Goal: Information Seeking & Learning: Learn about a topic

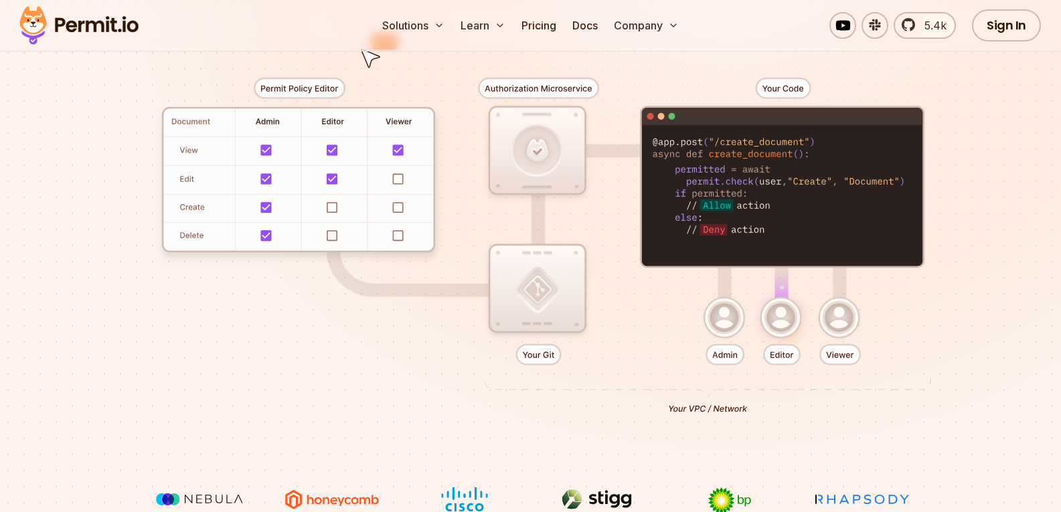
scroll to position [201, 0]
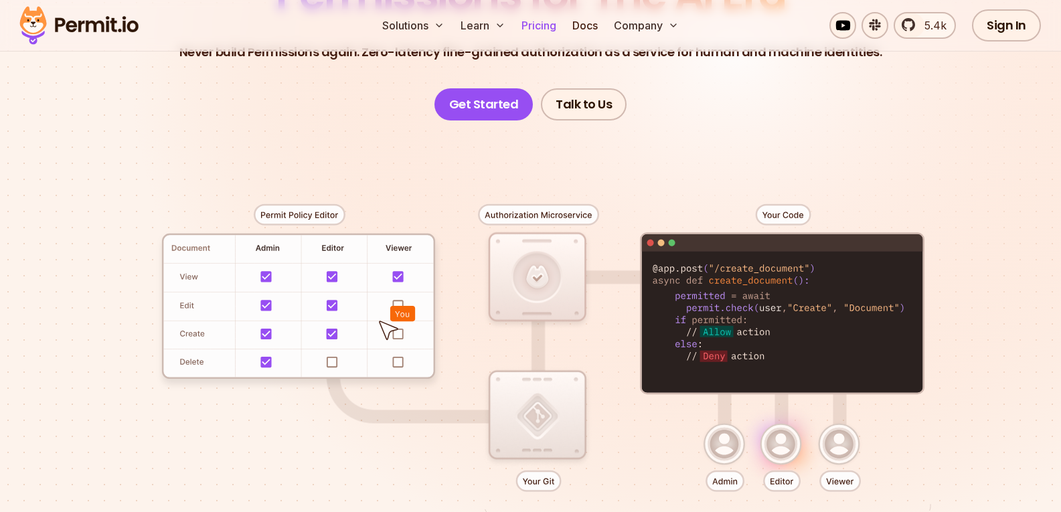
click at [550, 37] on link "Pricing" at bounding box center [539, 25] width 46 height 27
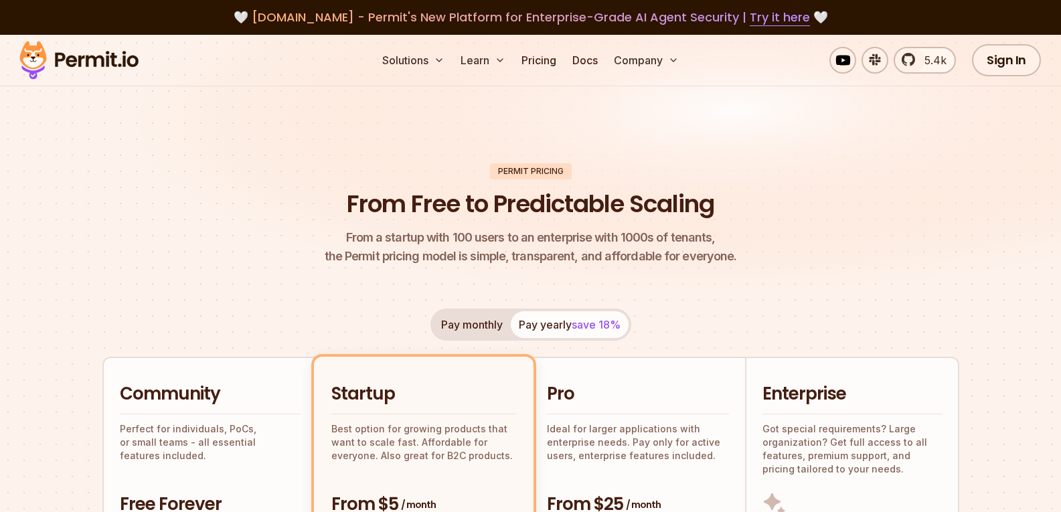
click at [234, 399] on h2 "Community" at bounding box center [210, 394] width 181 height 24
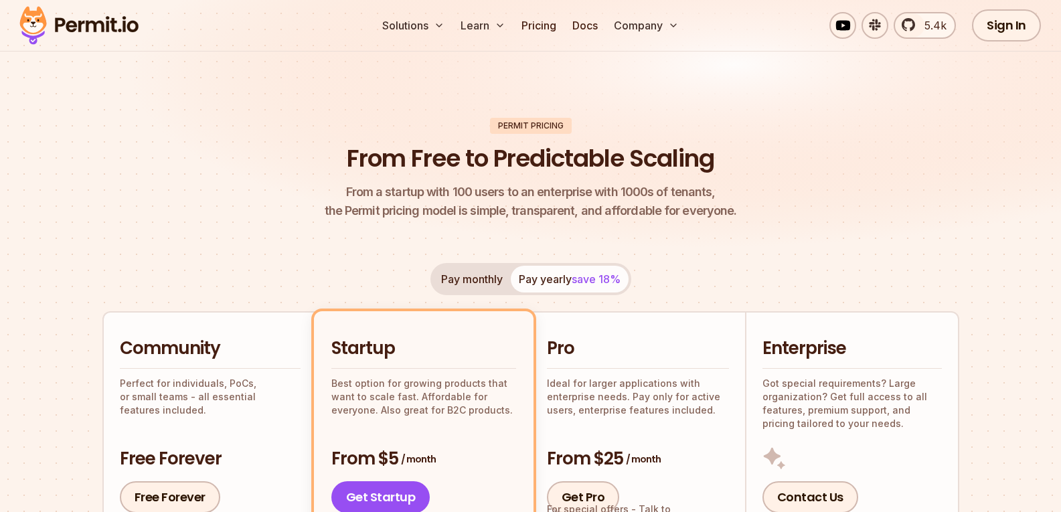
scroll to position [67, 0]
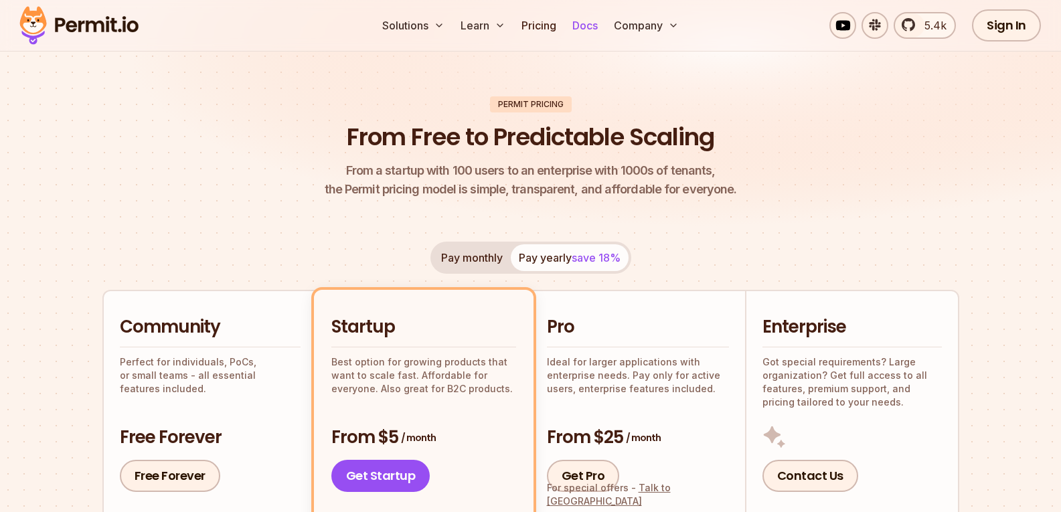
click at [578, 25] on link "Docs" at bounding box center [585, 25] width 36 height 27
click at [180, 330] on h2 "Community" at bounding box center [210, 327] width 181 height 24
click at [539, 23] on link "Pricing" at bounding box center [539, 25] width 46 height 27
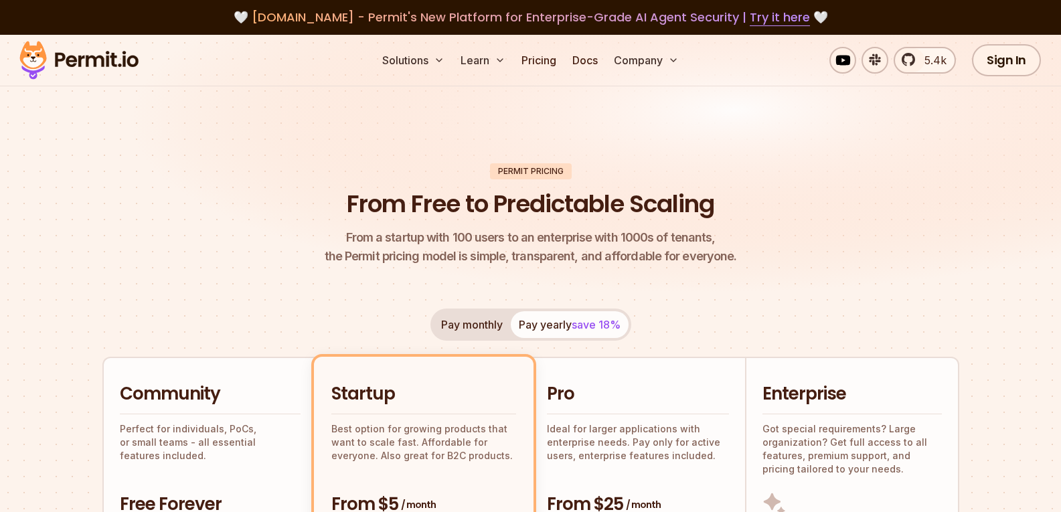
scroll to position [134, 0]
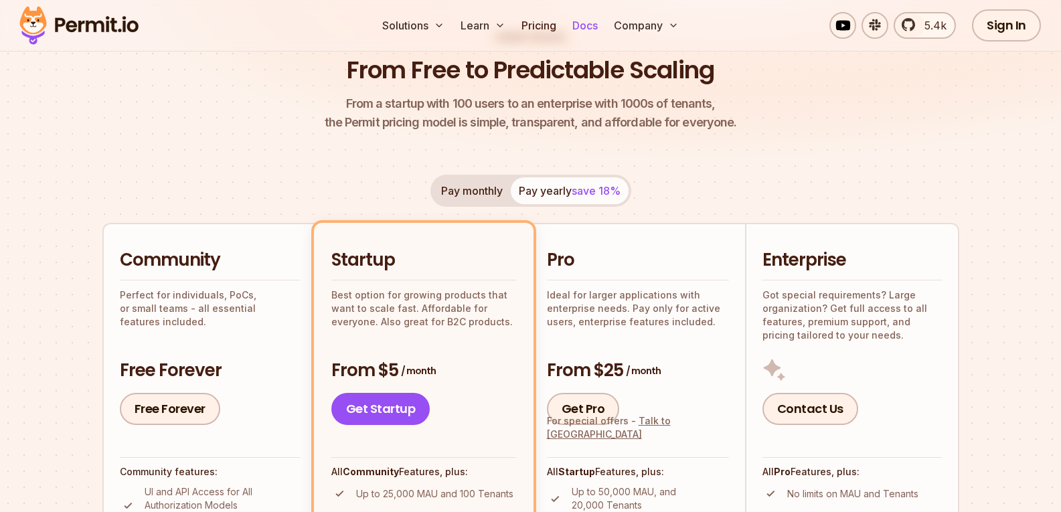
click at [594, 27] on link "Docs" at bounding box center [585, 25] width 36 height 27
click at [152, 116] on header "Permit Pricing From Free to Predictable Scaling From a startup with 100 users t…" at bounding box center [530, 80] width 857 height 103
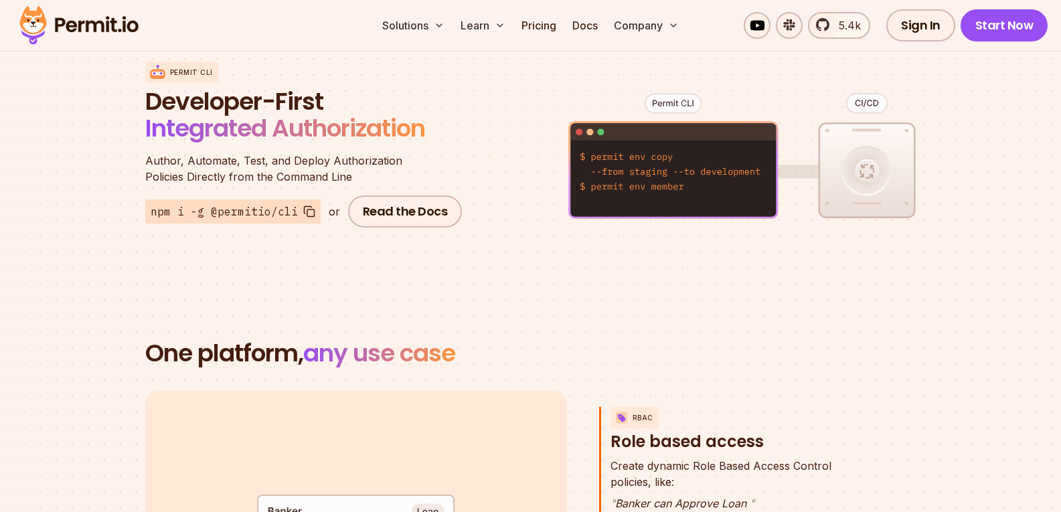
scroll to position [1941, 0]
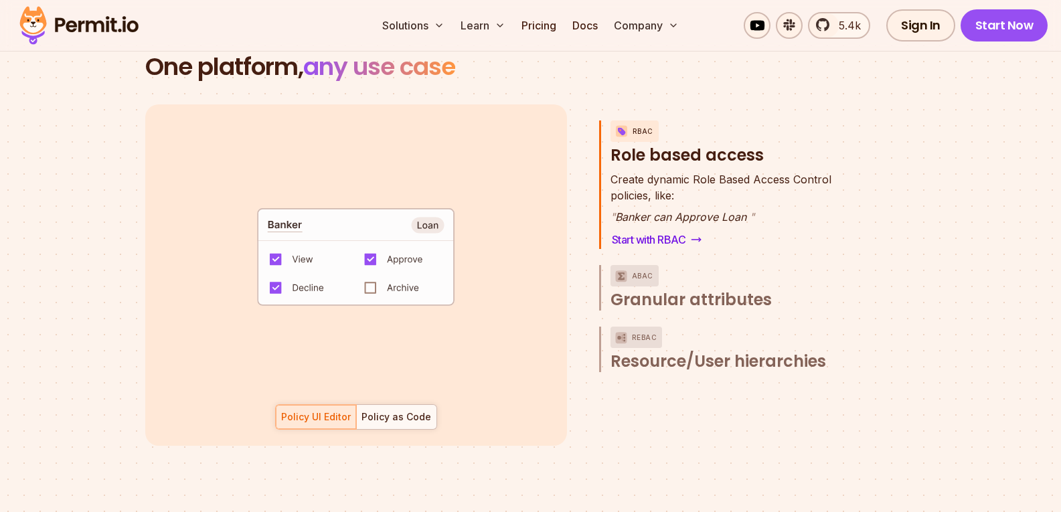
drag, startPoint x: 365, startPoint y: 275, endPoint x: 374, endPoint y: 268, distance: 11.5
click at [365, 276] on code "default allow := false allow if { some role in data.users[input.user].roles act…" at bounding box center [356, 261] width 278 height 115
click at [375, 267] on code "default allow := false allow if { some role in data.users[input.user].roles act…" at bounding box center [356, 261] width 278 height 115
click at [375, 268] on code "default allow := false allow if { some role in data.users[input.user].roles act…" at bounding box center [356, 261] width 278 height 115
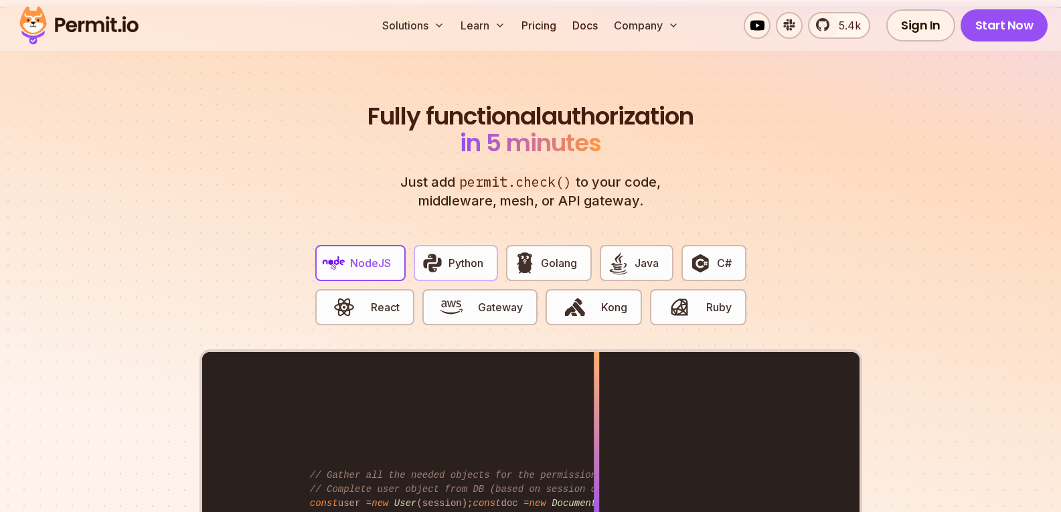
click at [453, 255] on span "Python" at bounding box center [466, 263] width 35 height 16
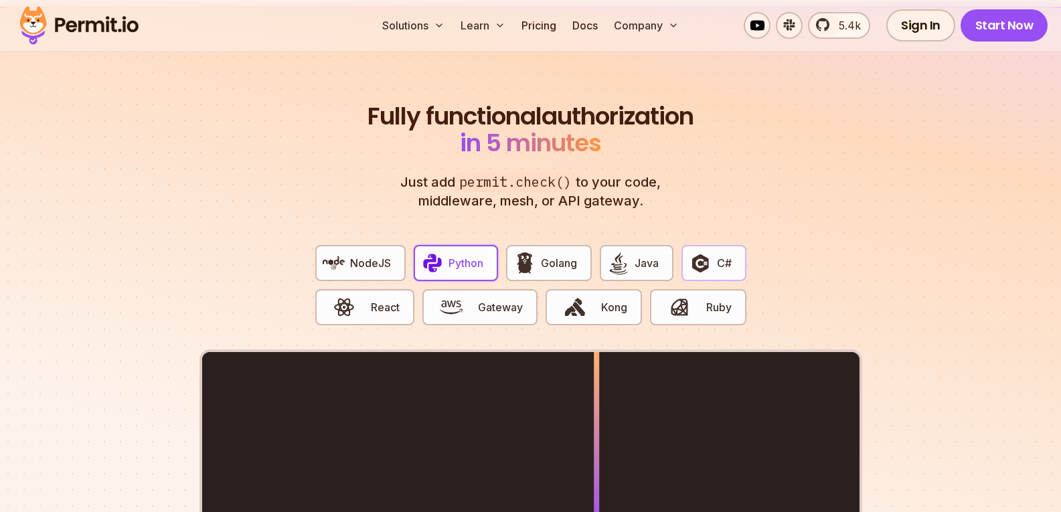
click at [706, 252] on img "button" at bounding box center [700, 263] width 23 height 23
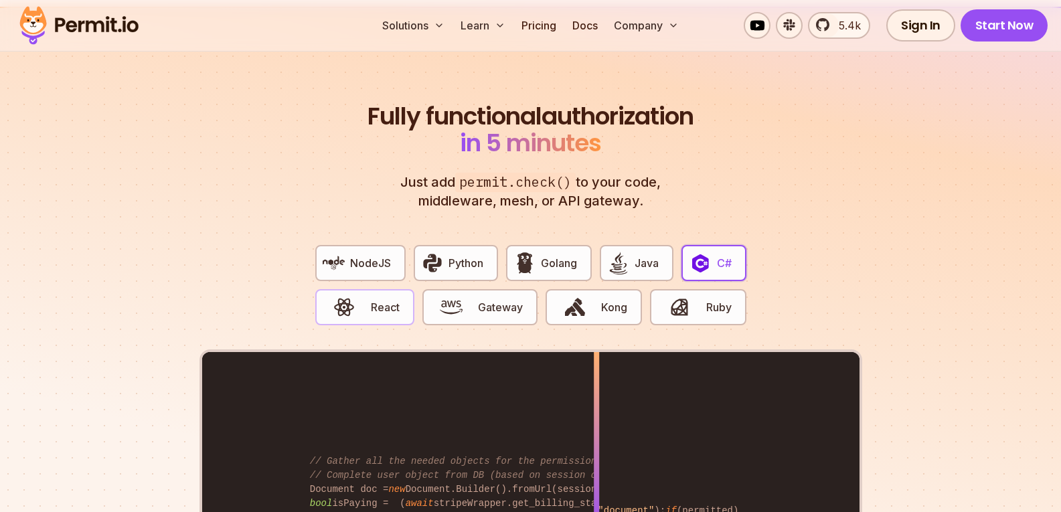
click at [396, 299] on span "React" at bounding box center [385, 307] width 29 height 16
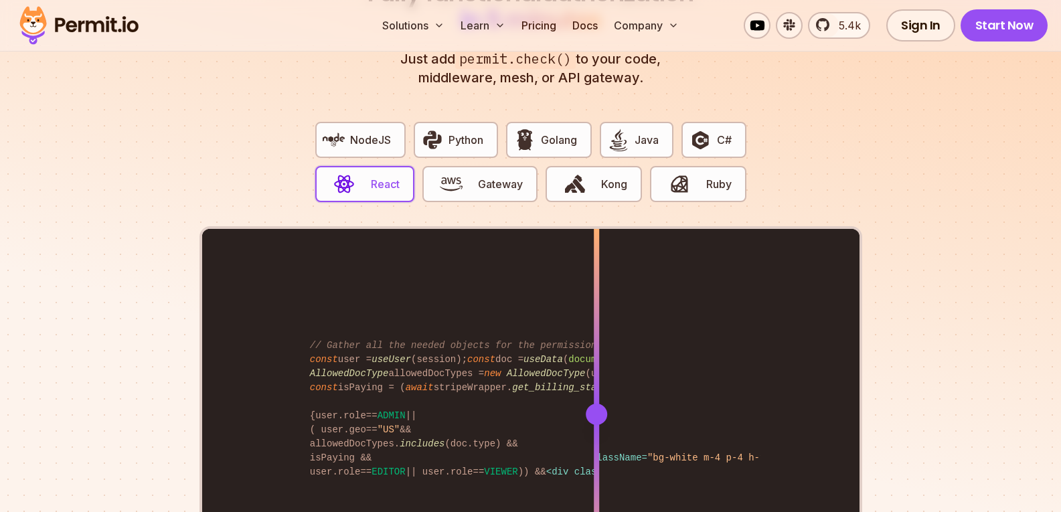
scroll to position [2812, 0]
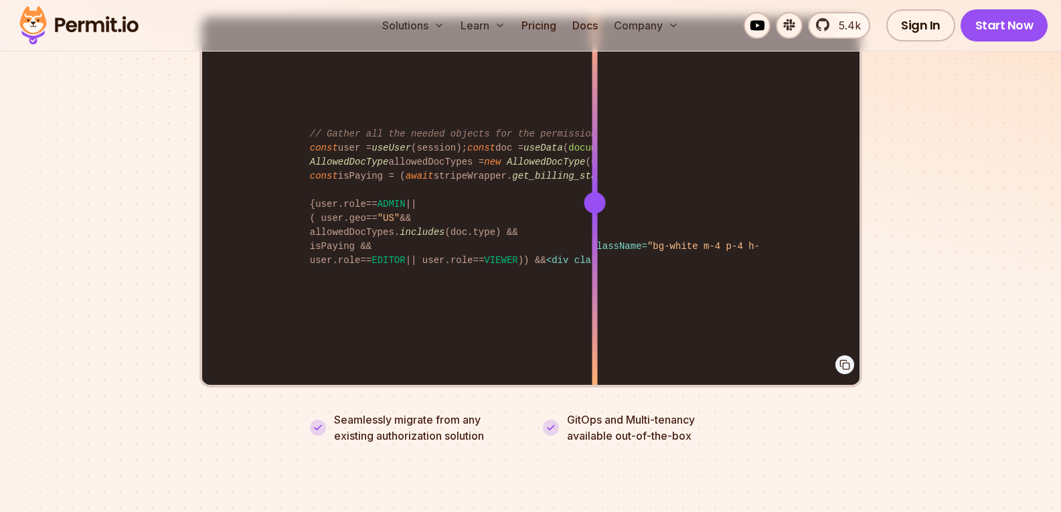
click at [594, 192] on div at bounding box center [594, 202] width 21 height 21
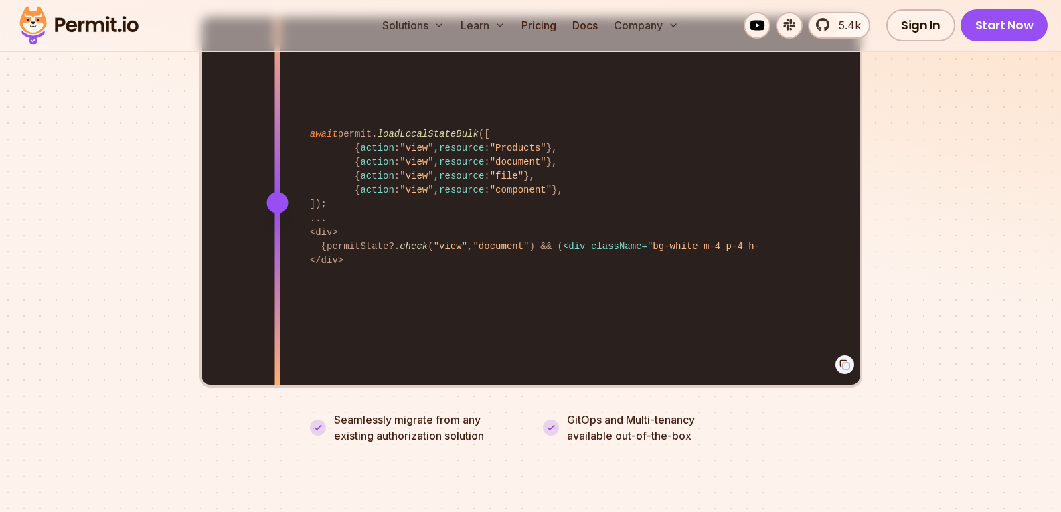
drag, startPoint x: 594, startPoint y: 190, endPoint x: 426, endPoint y: 242, distance: 176.0
click at [280, 234] on div at bounding box center [276, 202] width 5 height 370
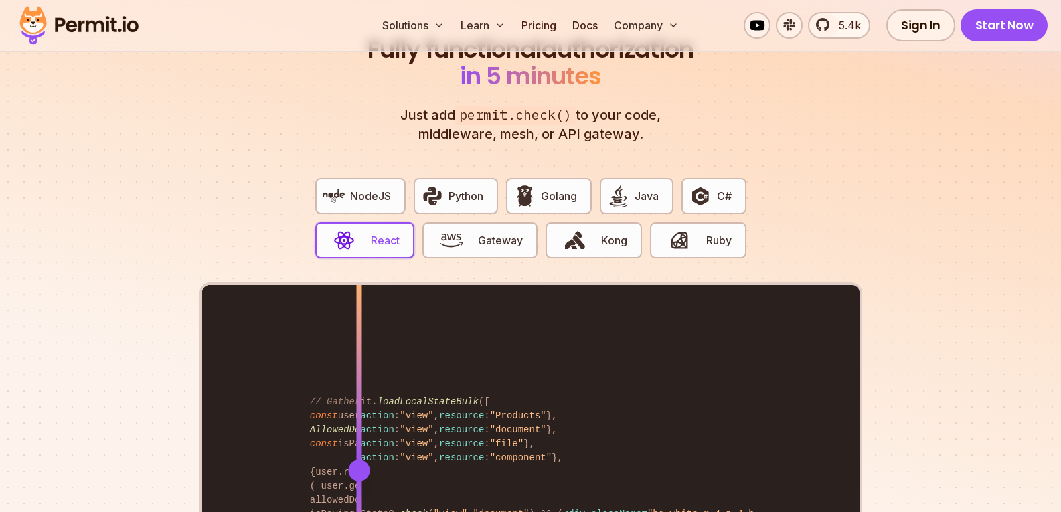
scroll to position [2611, 0]
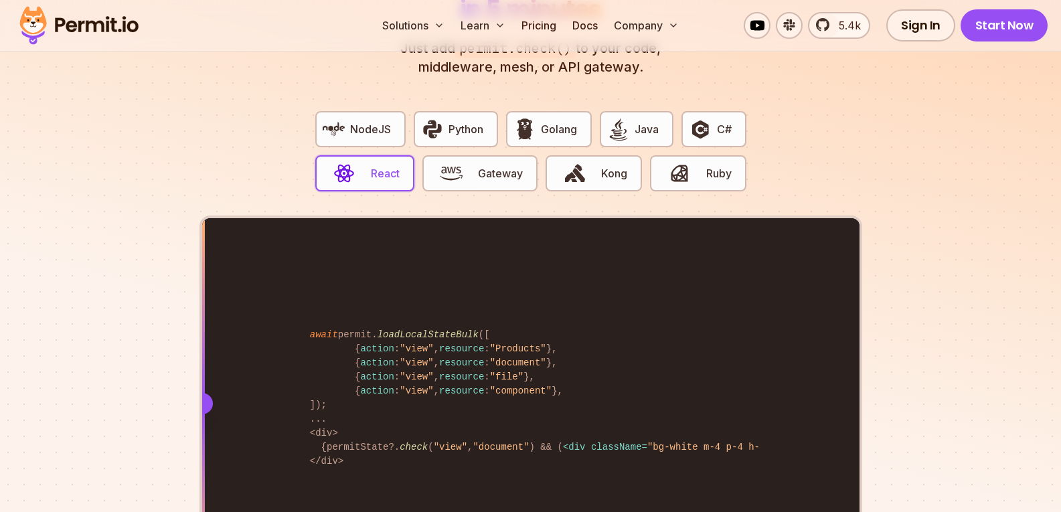
drag, startPoint x: 357, startPoint y: 384, endPoint x: 402, endPoint y: 222, distance: 168.1
click at [143, 363] on section "Fully functional authorization in 5 minutes Just add permit.check() to your cod…" at bounding box center [530, 291] width 1061 height 836
click at [645, 171] on div "NodeJS Python Golang Java C# React Gateway Kong Ruby" at bounding box center [531, 157] width 453 height 115
click at [721, 167] on button "Ruby" at bounding box center [698, 173] width 96 height 36
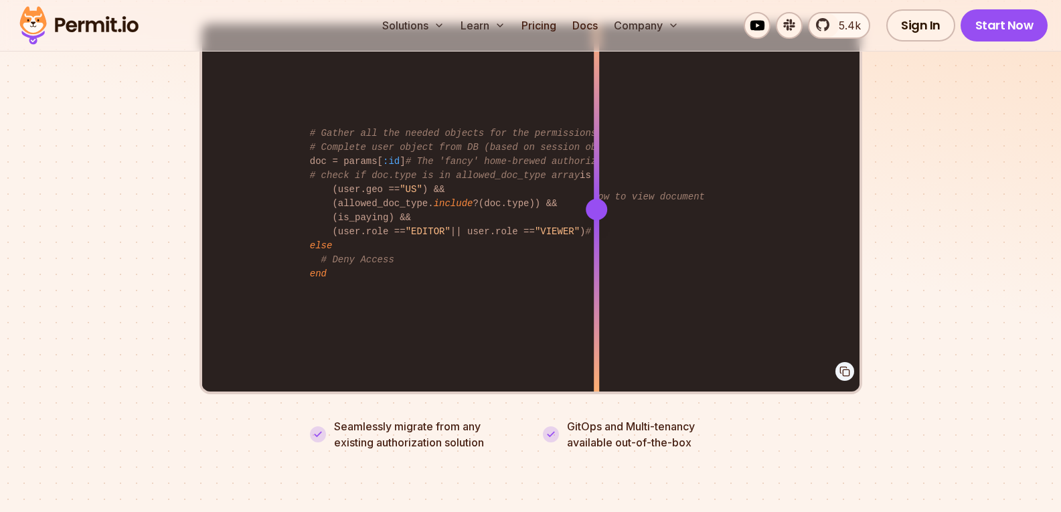
scroll to position [2812, 0]
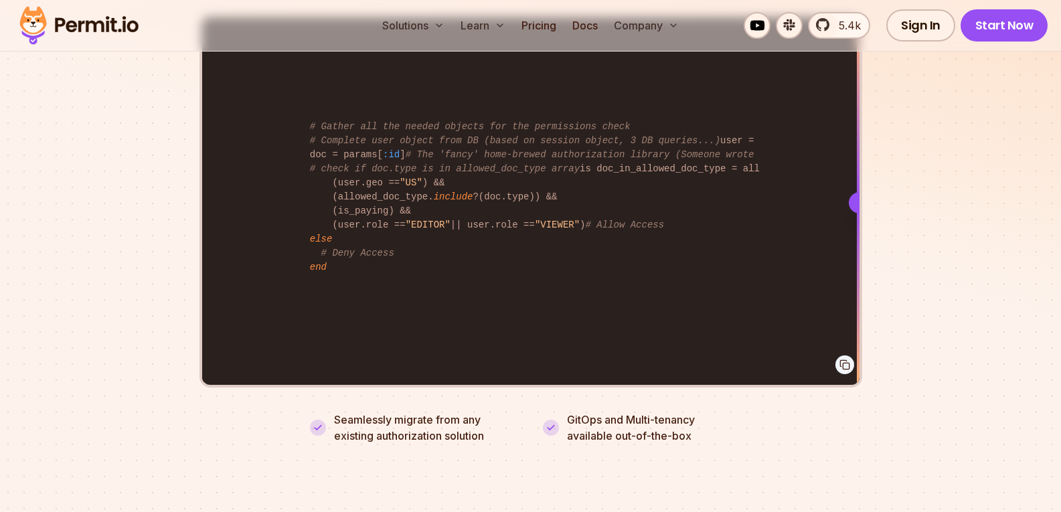
drag, startPoint x: 596, startPoint y: 179, endPoint x: 967, endPoint y: 261, distance: 379.1
click at [967, 261] on section "Fully functional authorization in 5 minutes Just add permit.check() to your cod…" at bounding box center [530, 90] width 1061 height 836
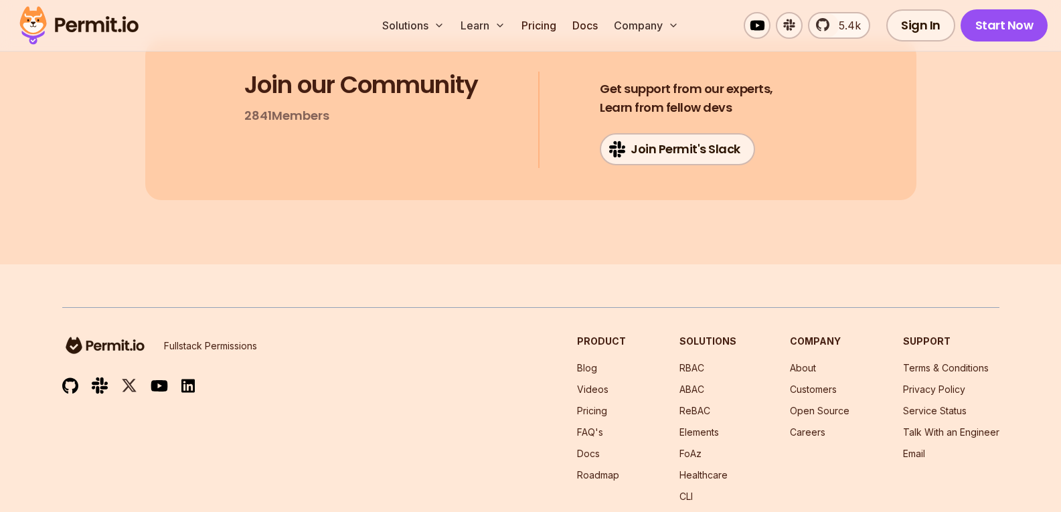
scroll to position [7269, 0]
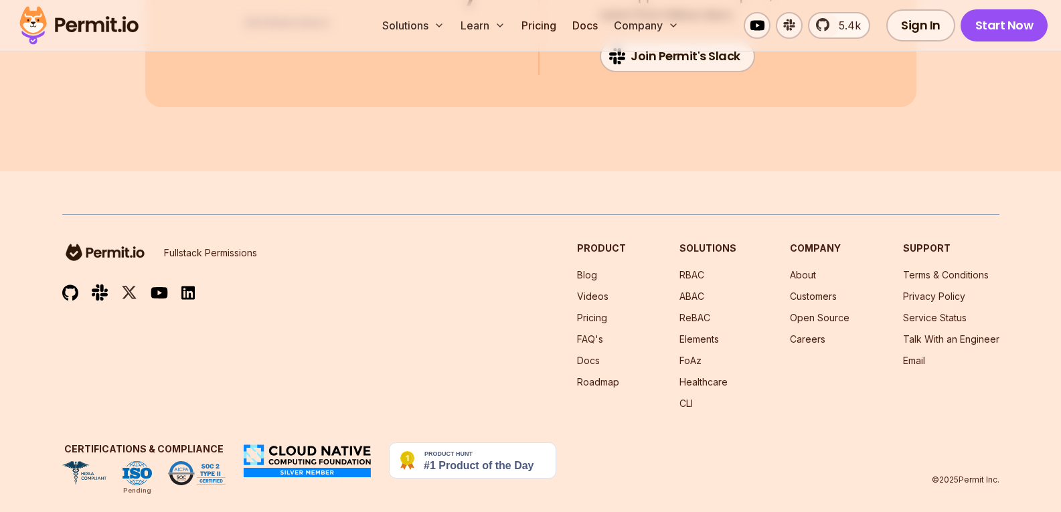
click at [469, 307] on div "Fullstack Permissions Product Blog Videos Pricing FAQ's Docs Roadmap Solutions …" at bounding box center [530, 326] width 937 height 169
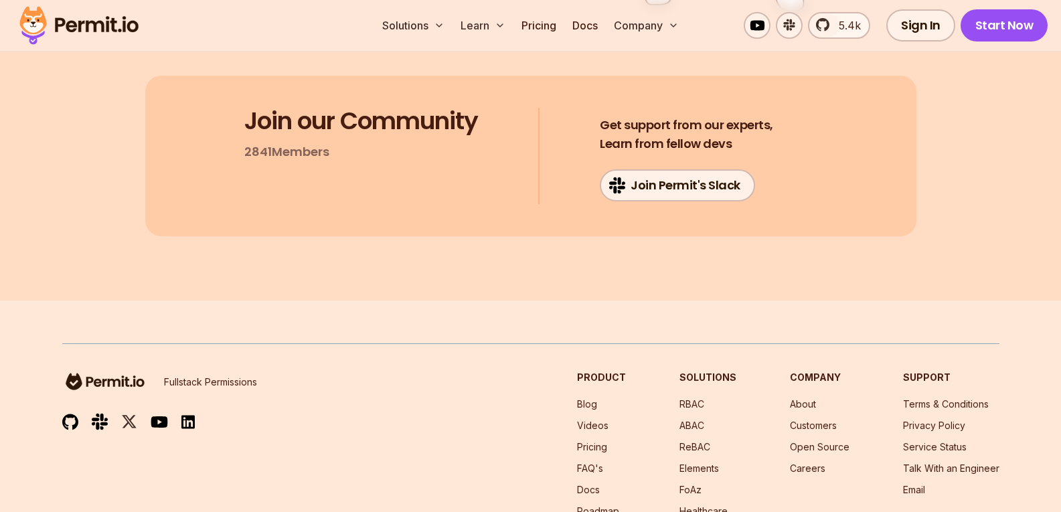
scroll to position [7135, 0]
